Goal: Information Seeking & Learning: Understand process/instructions

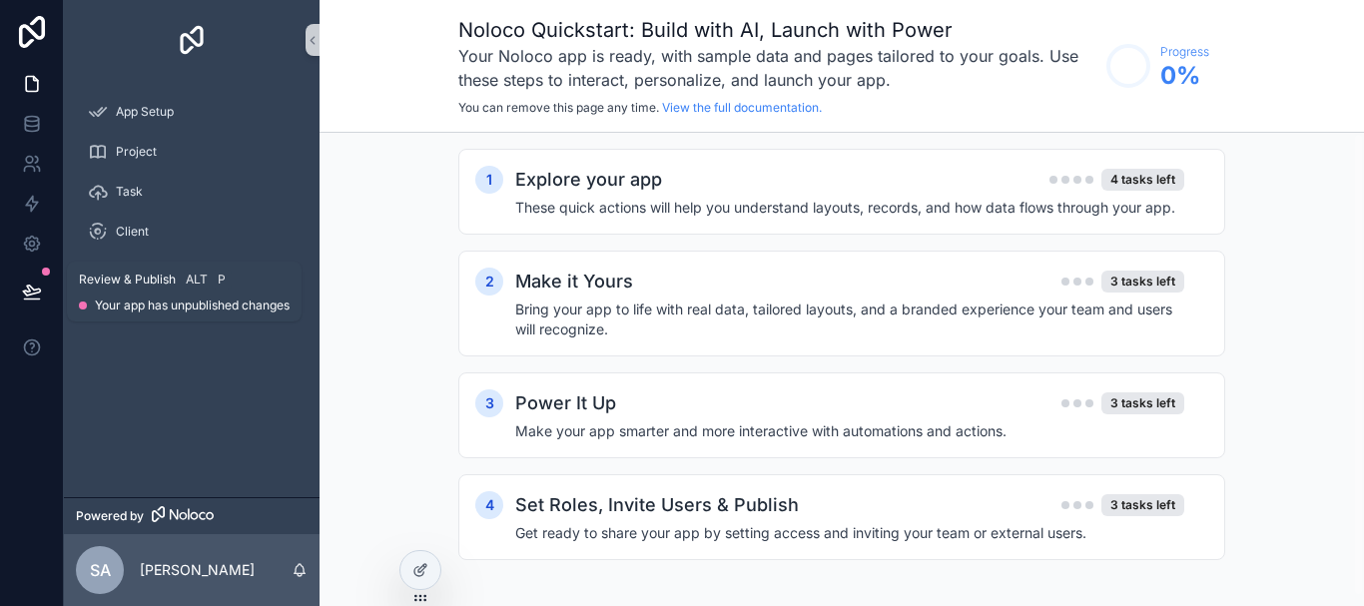
click at [36, 277] on button at bounding box center [32, 292] width 44 height 56
click at [278, 491] on div "App Setup Project Task Client Contact Inventory Item" at bounding box center [192, 288] width 256 height 417
click at [307, 41] on icon "scrollable content" at bounding box center [312, 40] width 14 height 15
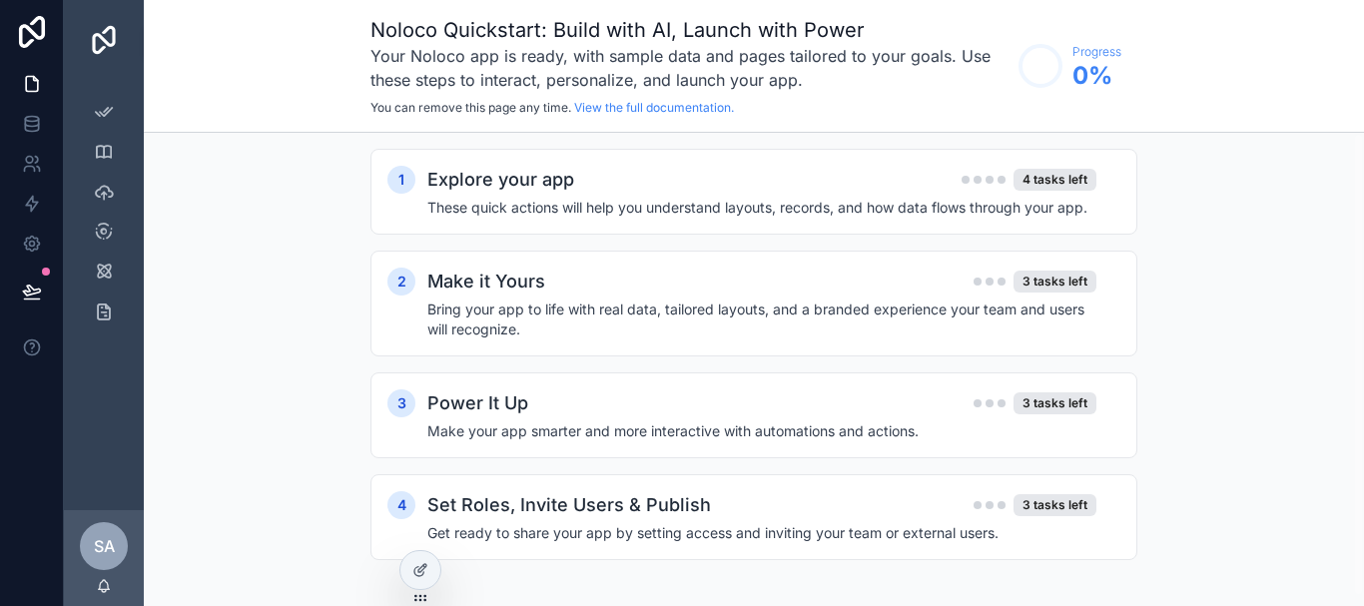
click at [151, 91] on div "Noloco Quickstart: Build with AI, Launch with Power Your Noloco app is ready, w…" at bounding box center [754, 66] width 1220 height 133
click at [123, 76] on div "scrollable content" at bounding box center [104, 40] width 80 height 80
click at [123, 417] on div "App Setup Project Task Client Contact Inventory Item" at bounding box center [104, 295] width 80 height 430
click at [1049, 70] on circle "scrollable content" at bounding box center [1040, 66] width 40 height 40
click at [672, 105] on link "View the full documentation." at bounding box center [654, 107] width 160 height 15
